Goal: Task Accomplishment & Management: Use online tool/utility

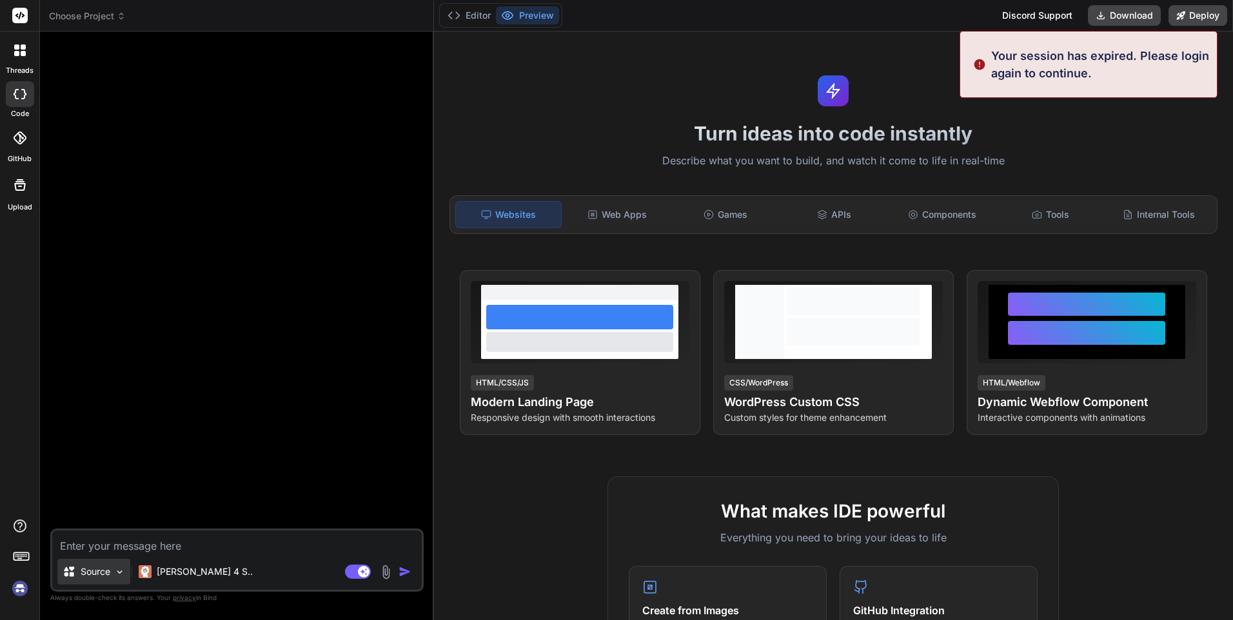
click at [111, 574] on div "Source" at bounding box center [93, 572] width 73 height 26
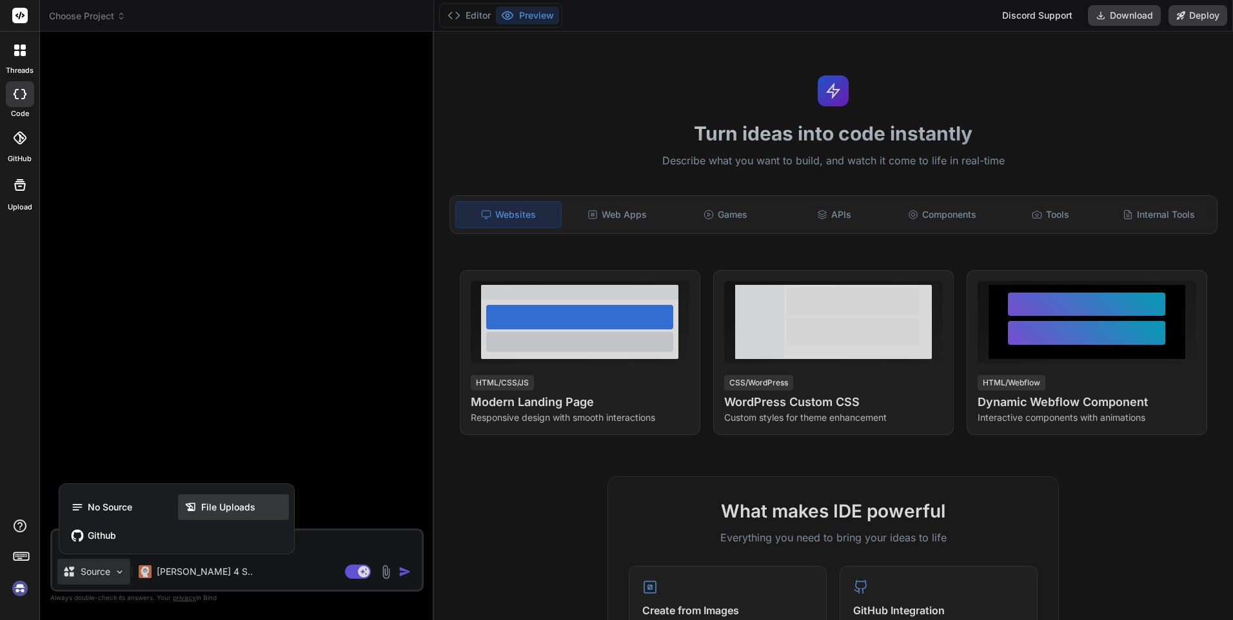
click at [207, 516] on div "File Uploads" at bounding box center [233, 507] width 111 height 26
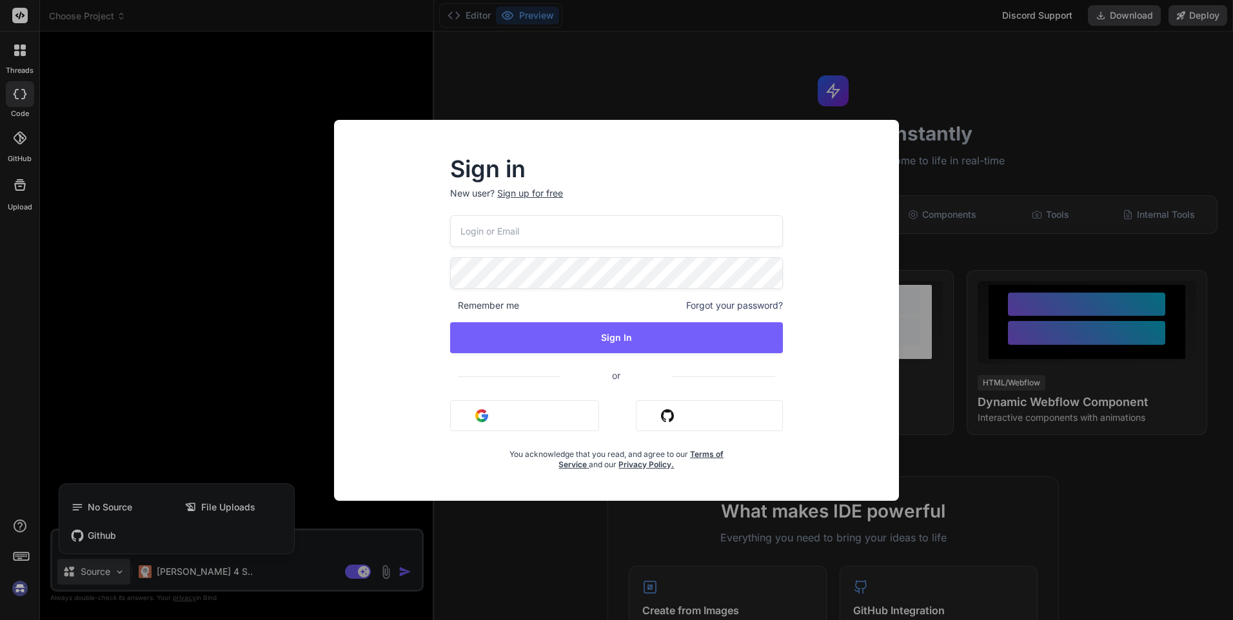
click at [536, 416] on button "Sign in with Google" at bounding box center [524, 415] width 149 height 31
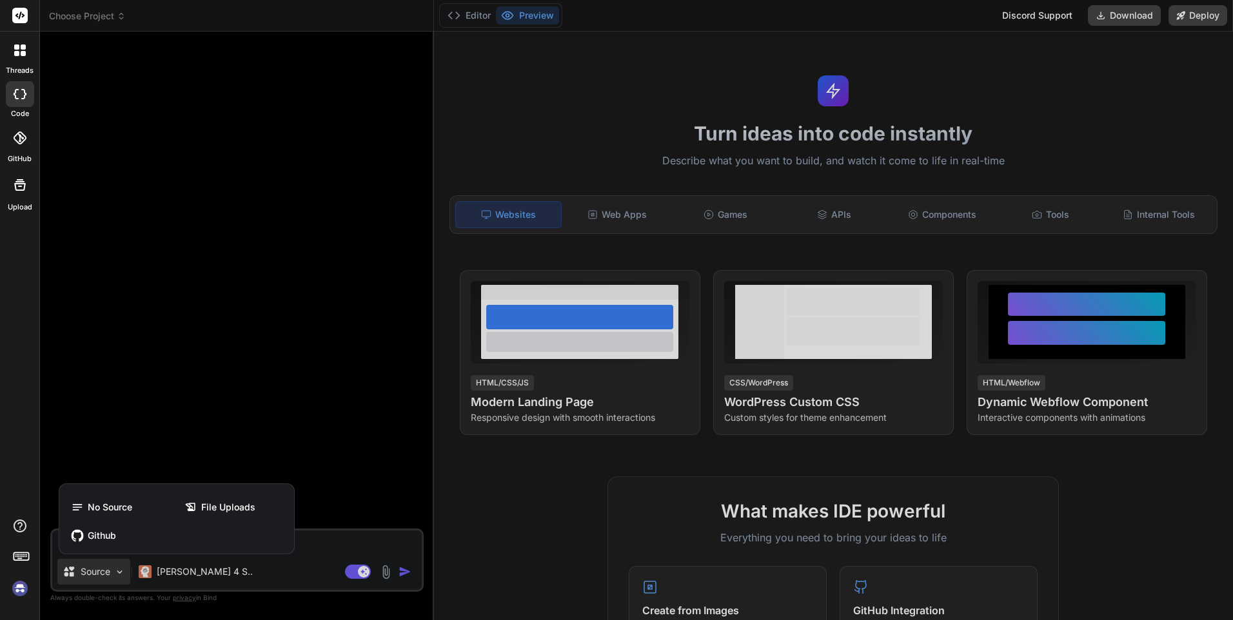
click at [353, 571] on div at bounding box center [616, 310] width 1233 height 620
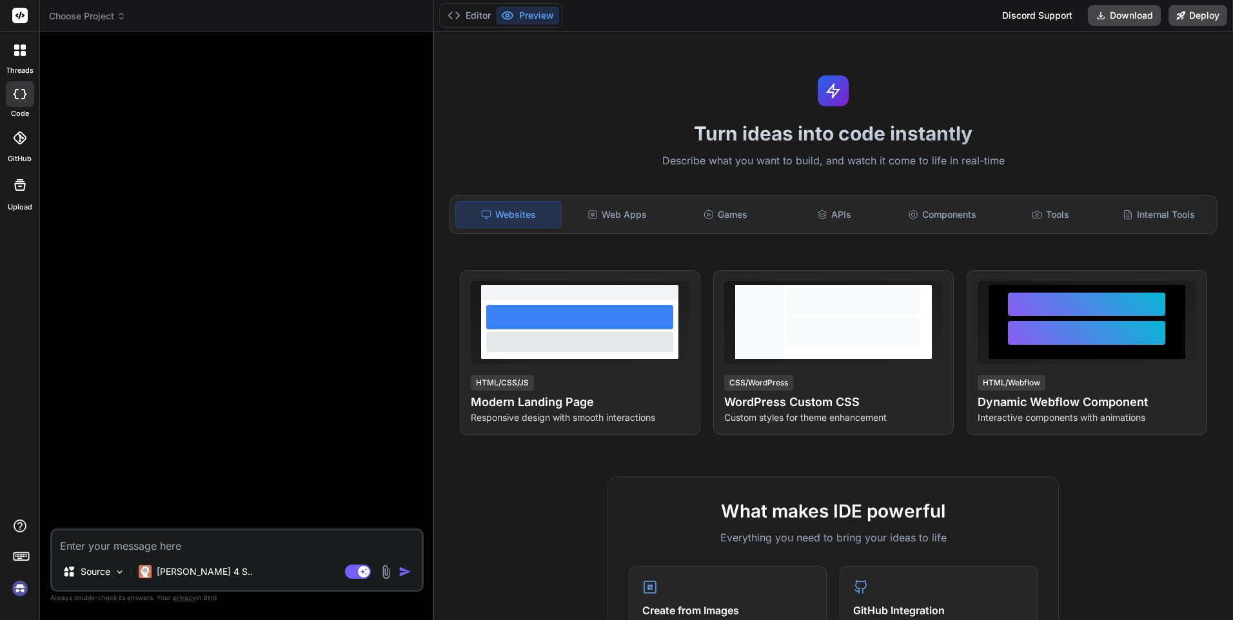
click at [353, 571] on rect at bounding box center [358, 572] width 26 height 14
click at [93, 576] on p "Source" at bounding box center [96, 571] width 30 height 13
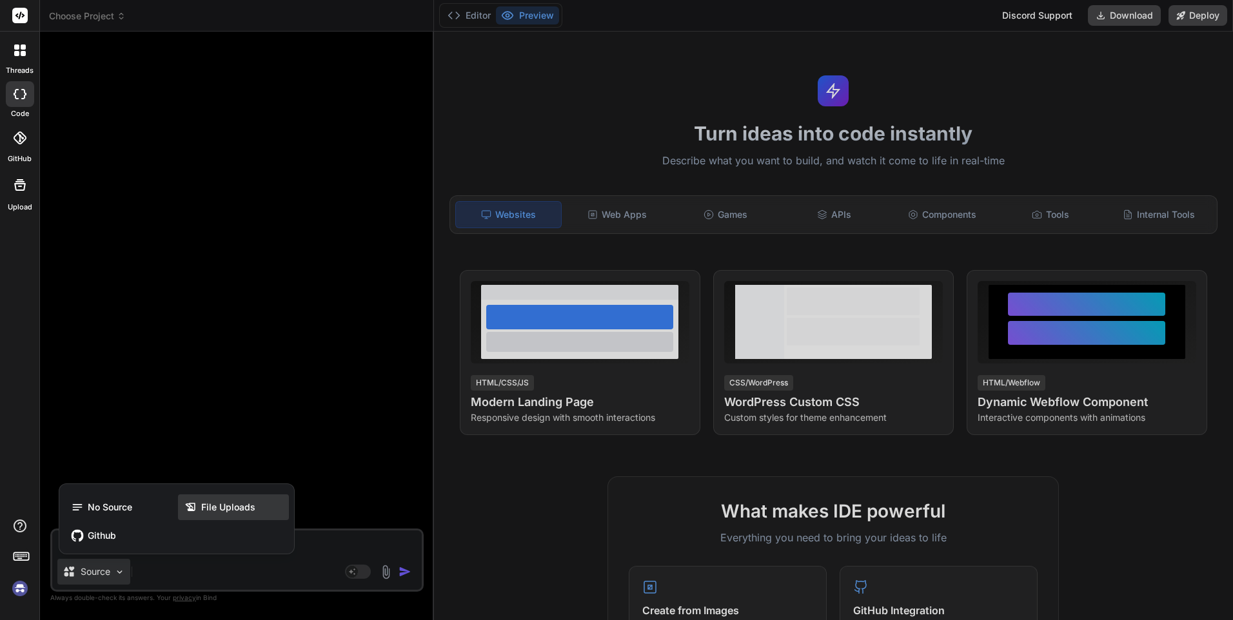
click at [210, 502] on span "File Uploads" at bounding box center [228, 507] width 54 height 13
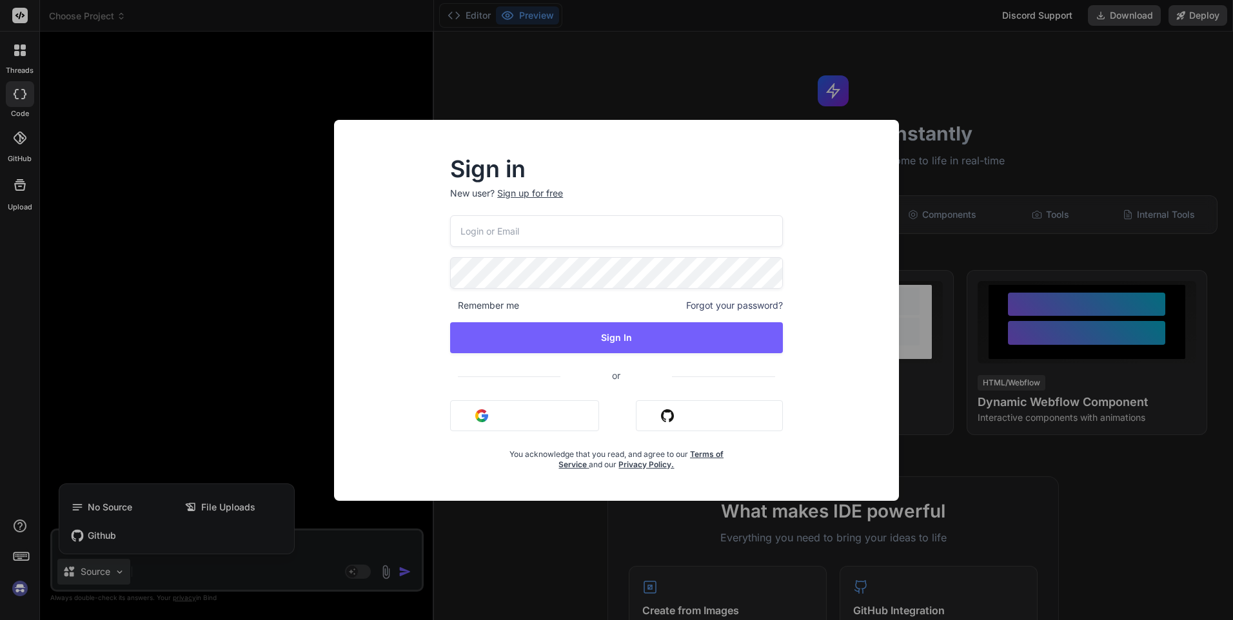
click at [549, 416] on button "Sign in with Google" at bounding box center [524, 415] width 149 height 31
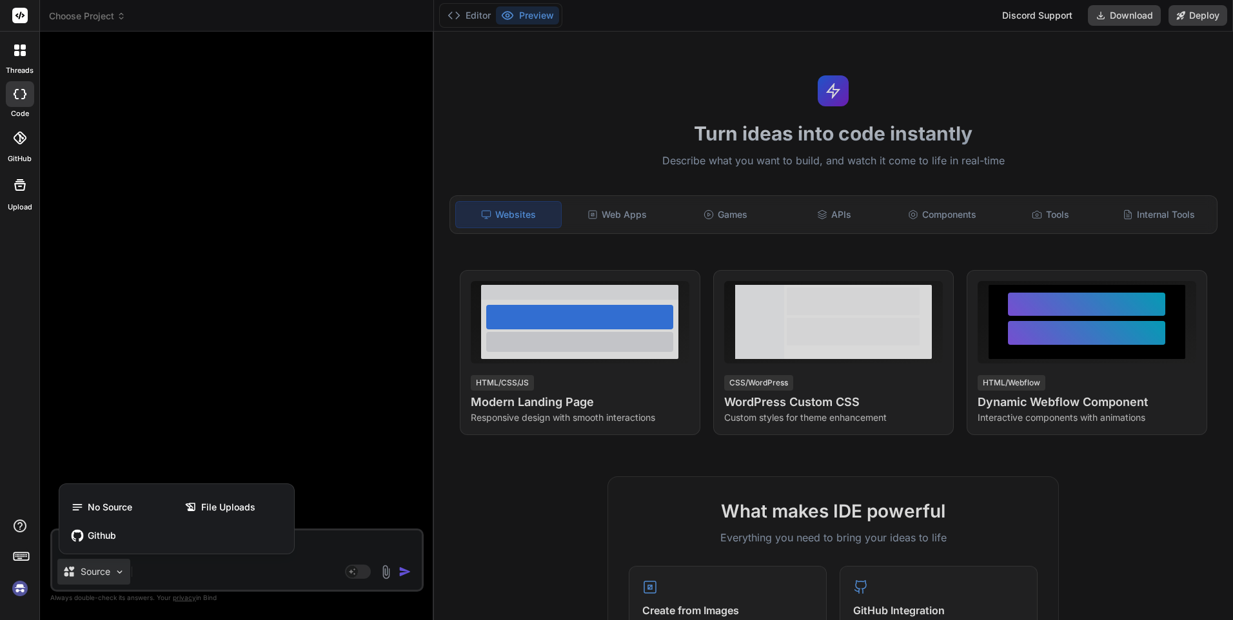
click at [213, 578] on div at bounding box center [616, 310] width 1233 height 620
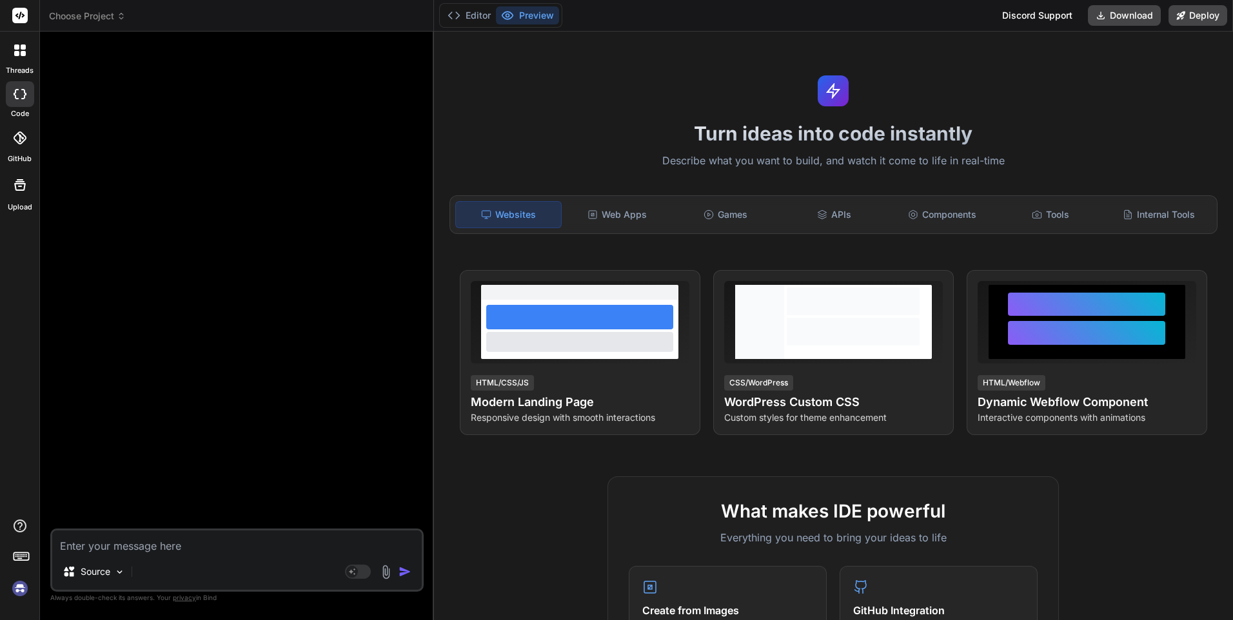
click at [231, 571] on div "Source" at bounding box center [236, 574] width 369 height 31
click at [114, 571] on img at bounding box center [119, 572] width 11 height 11
type textarea "x"
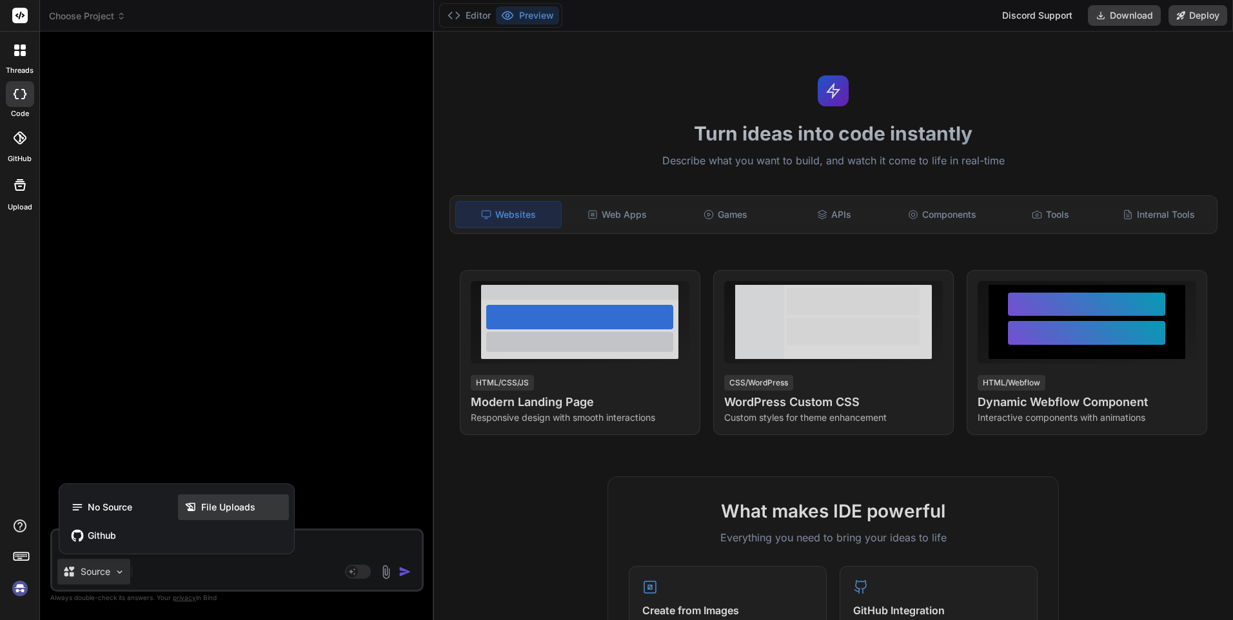
click at [205, 511] on span "File Uploads" at bounding box center [228, 507] width 54 height 13
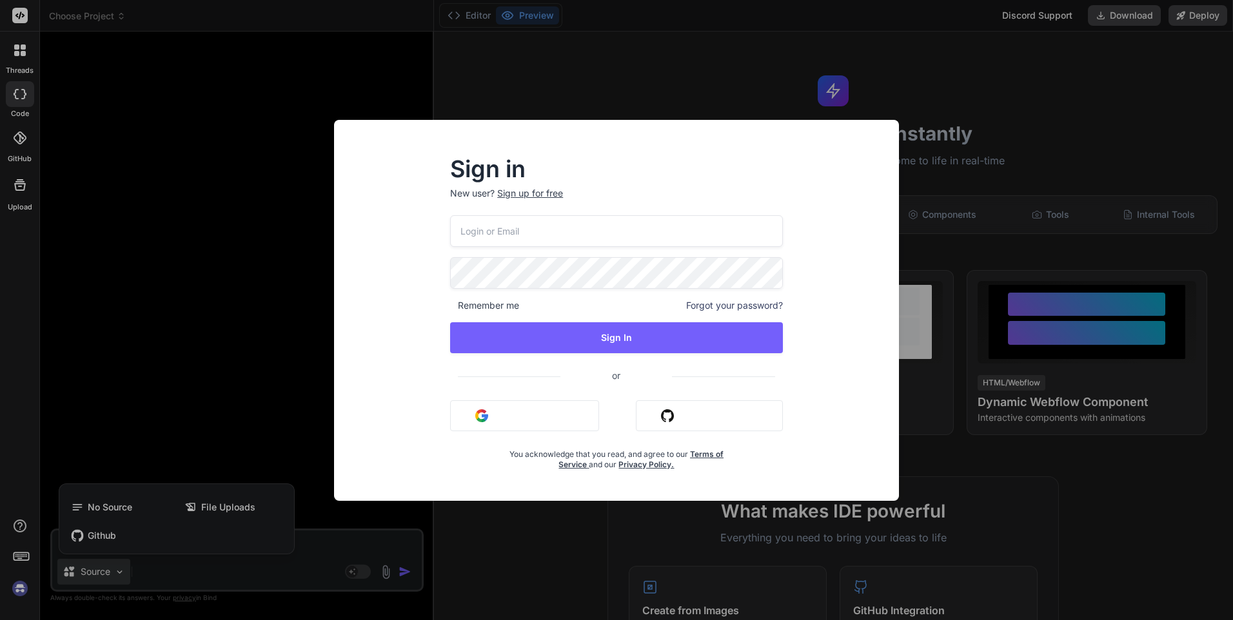
click at [894, 124] on div "Sign in New user? Sign up for free Remember me Forgot your password? Sign In or…" at bounding box center [616, 310] width 565 height 381
